Goal: Task Accomplishment & Management: Manage account settings

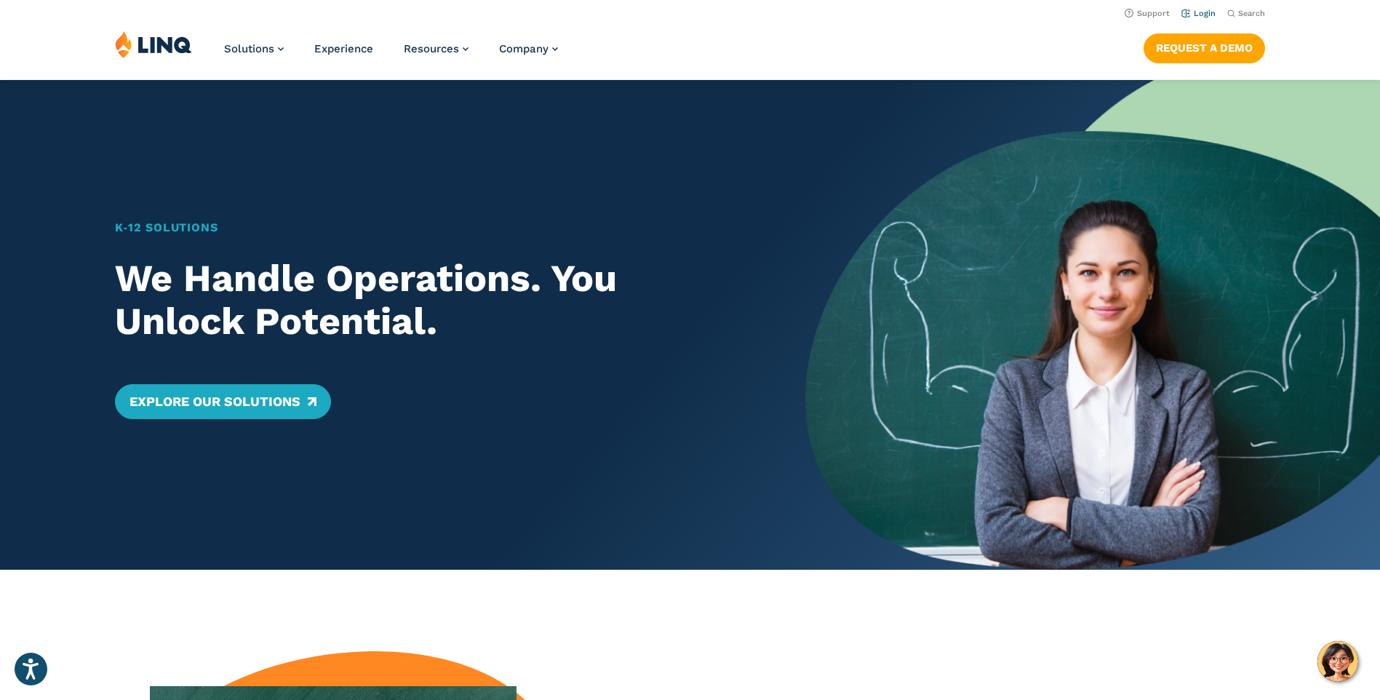
click at [1204, 14] on link "Login" at bounding box center [1199, 13] width 34 height 9
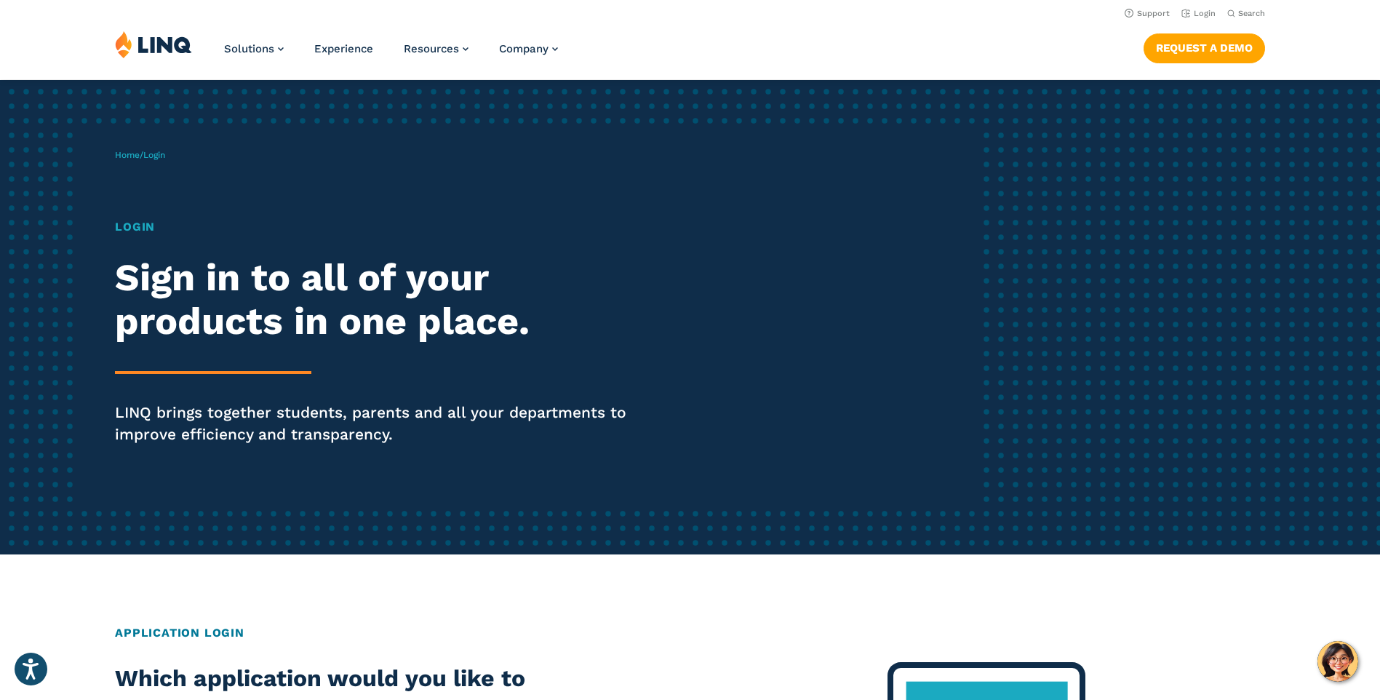
click at [120, 216] on div "Home / Login Login Sign in to all of your products in one place. LINQ brings to…" at bounding box center [546, 317] width 862 height 373
click at [129, 229] on h1 "Login" at bounding box center [381, 226] width 532 height 17
click at [165, 155] on span "Login" at bounding box center [154, 155] width 22 height 10
click at [131, 234] on h1 "Login" at bounding box center [381, 226] width 532 height 17
